Goal: Check status: Check status

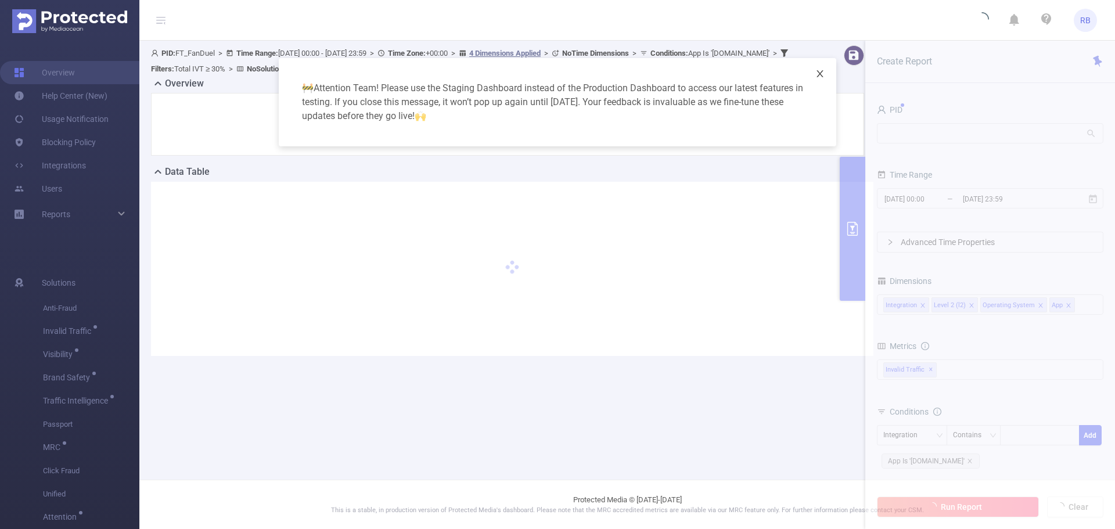
click at [826, 70] on span "Close" at bounding box center [820, 74] width 33 height 33
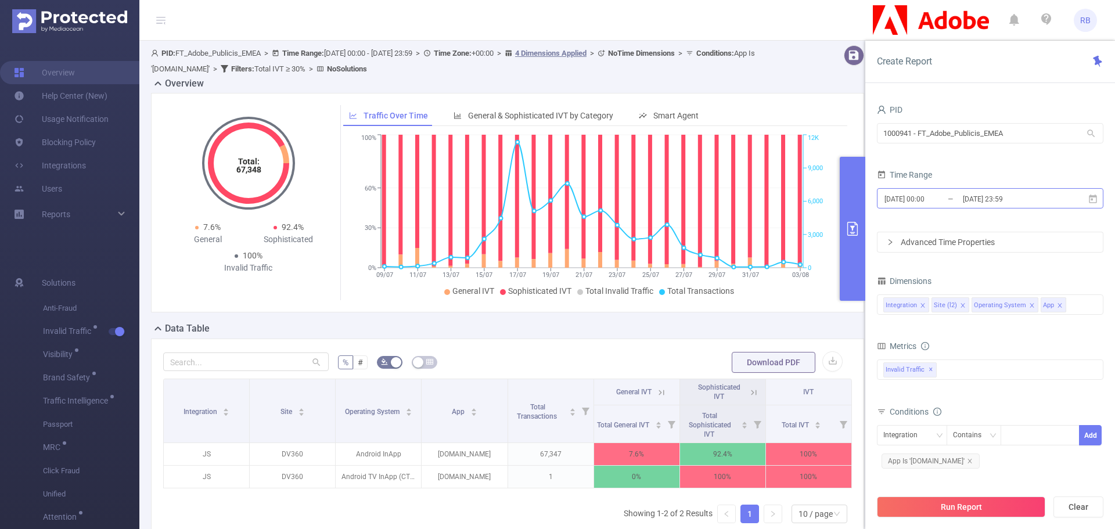
click at [948, 197] on input "[DATE] 00:00" at bounding box center [930, 199] width 94 height 16
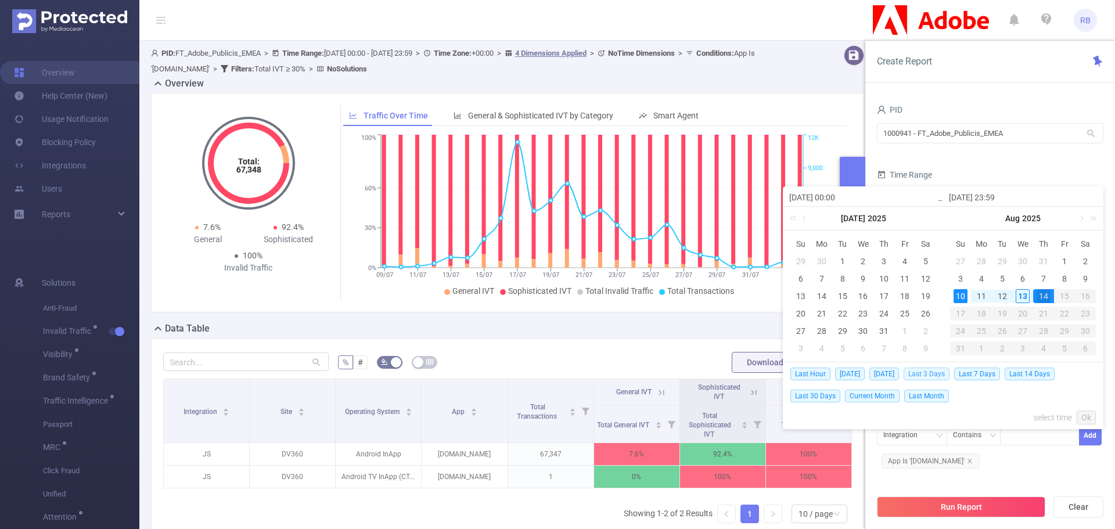
click at [948, 373] on span "Last 3 Days" at bounding box center [927, 374] width 46 height 13
type input "[DATE] 00:00"
type input "[DATE] 23:59"
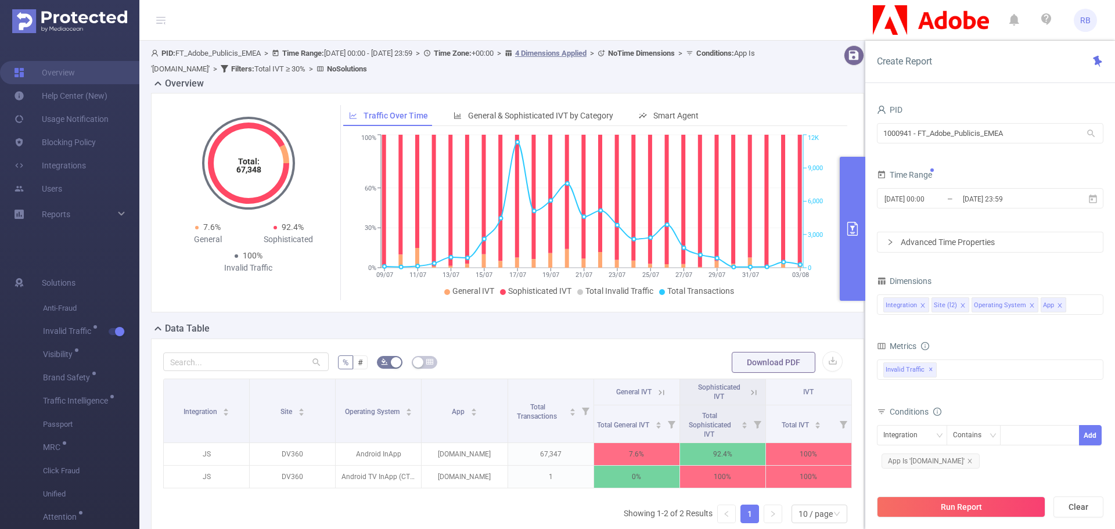
click at [952, 517] on div "Run Report Clear" at bounding box center [990, 507] width 250 height 44
click at [952, 513] on button "Run Report" at bounding box center [961, 507] width 168 height 21
